Goal: Task Accomplishment & Management: Manage account settings

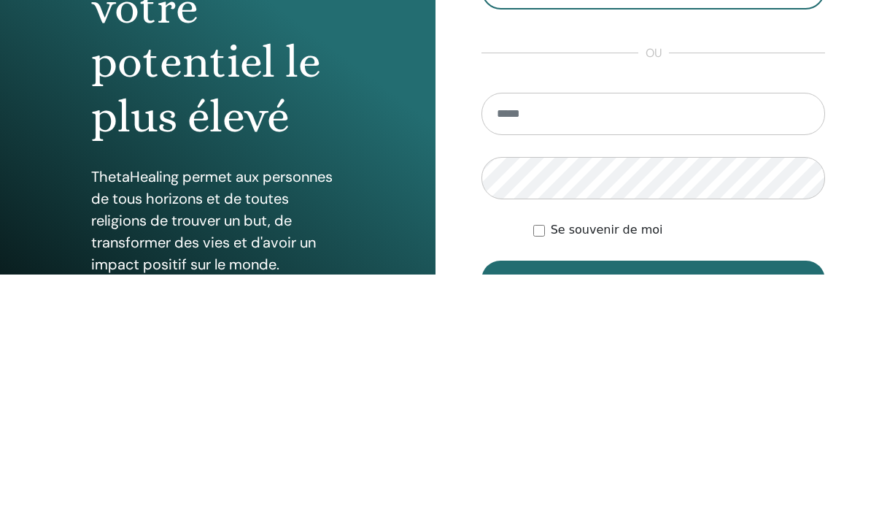
scroll to position [232, 0]
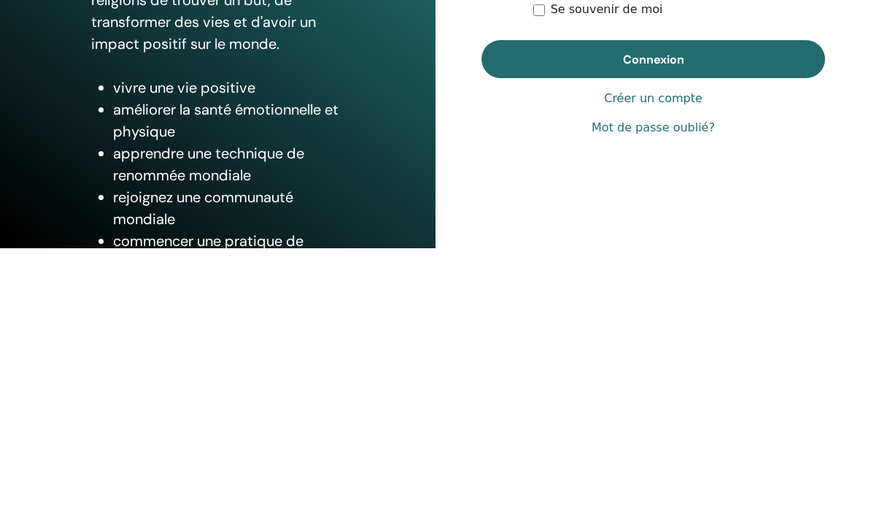
type input "**********"
click at [653, 279] on button "Connexion" at bounding box center [654, 291] width 344 height 38
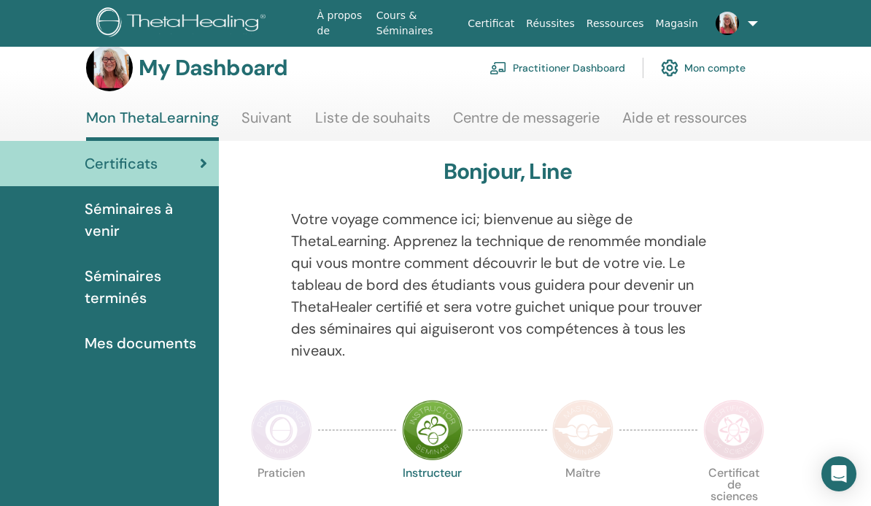
scroll to position [24, 0]
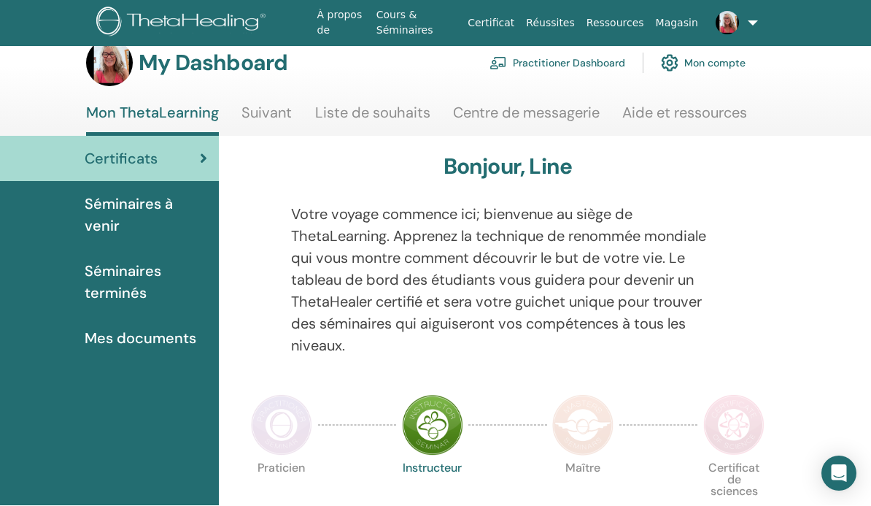
click at [750, 28] on link at bounding box center [728, 23] width 49 height 47
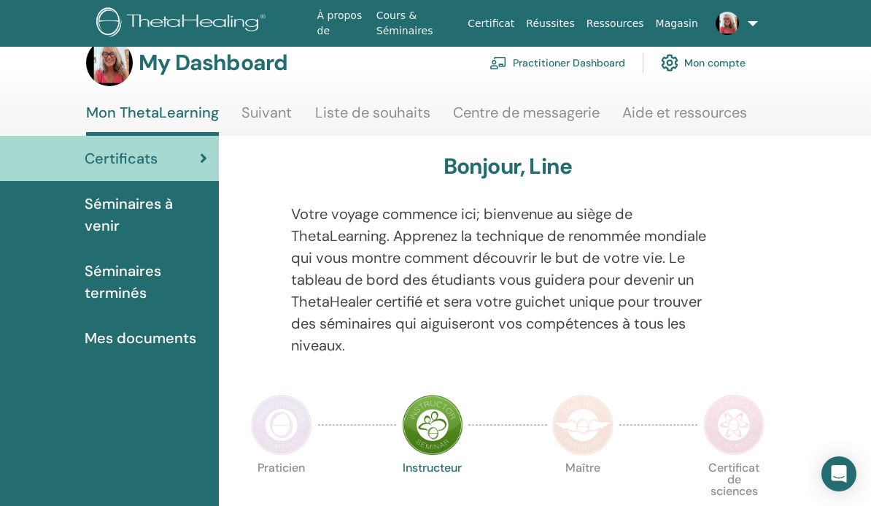
click at [103, 290] on span "Séminaires terminés" at bounding box center [146, 282] width 123 height 44
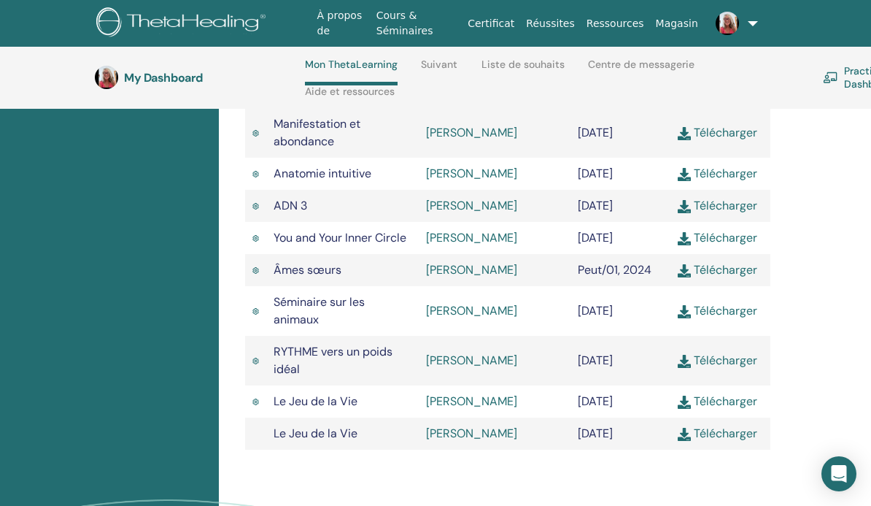
scroll to position [766, 0]
click at [739, 319] on link "Télécharger" at bounding box center [718, 311] width 80 height 15
